Goal: Entertainment & Leisure: Consume media (video, audio)

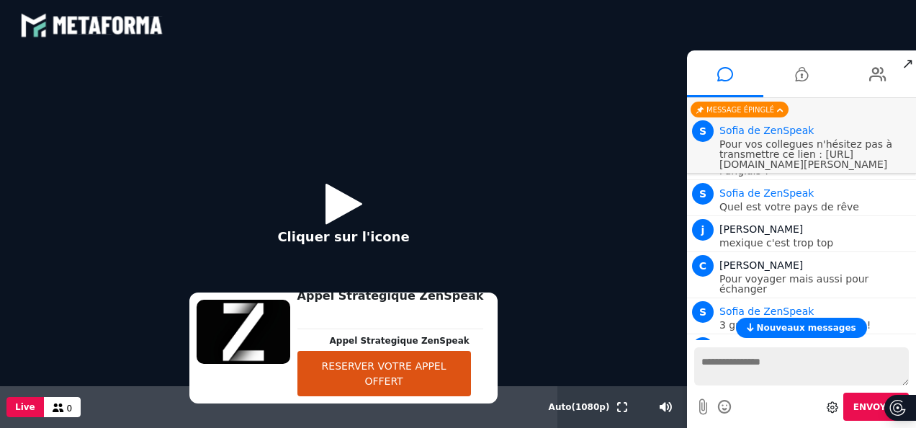
scroll to position [2528, 0]
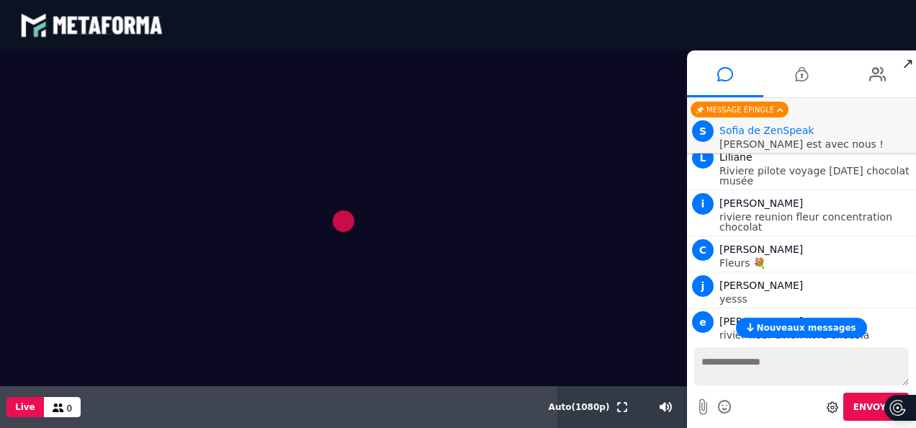
scroll to position [8157, 0]
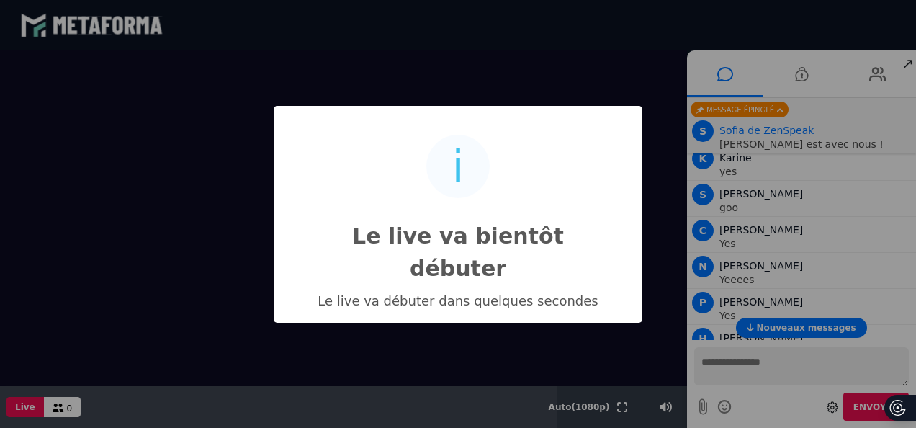
click at [911, 62] on div "i Le live va bientôt débuter × Le live va débuter dans quelques secondes OK No …" at bounding box center [458, 214] width 916 height 428
